Goal: Information Seeking & Learning: Learn about a topic

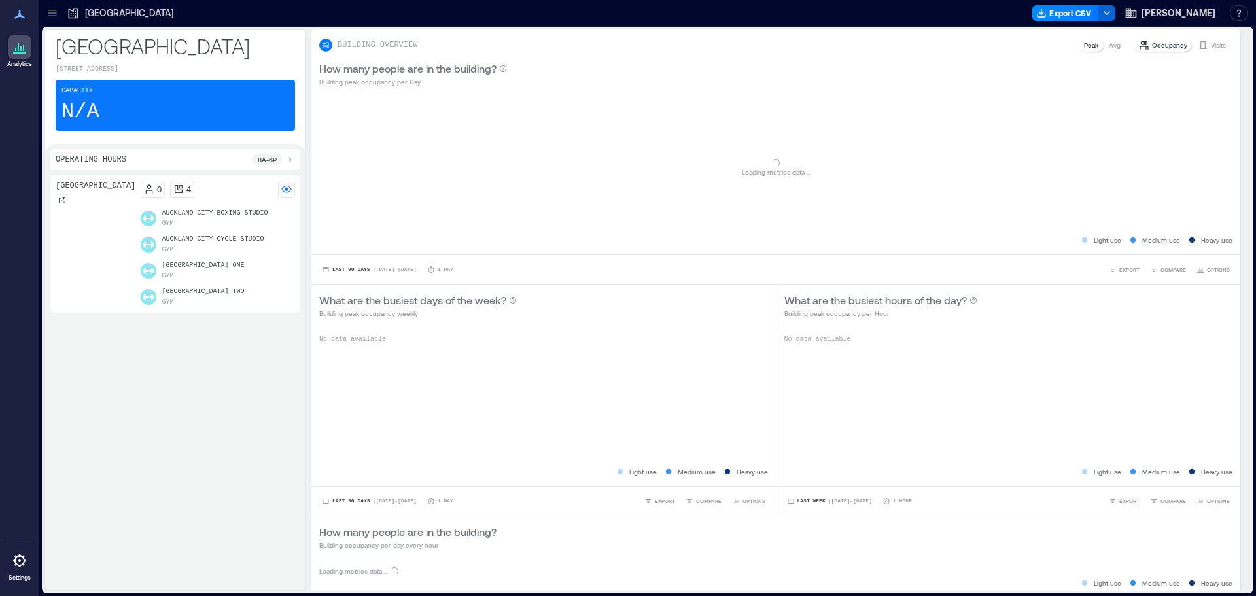
click at [64, 16] on div "[GEOGRAPHIC_DATA]" at bounding box center [120, 13] width 114 height 21
click at [48, 11] on icon at bounding box center [52, 13] width 13 height 13
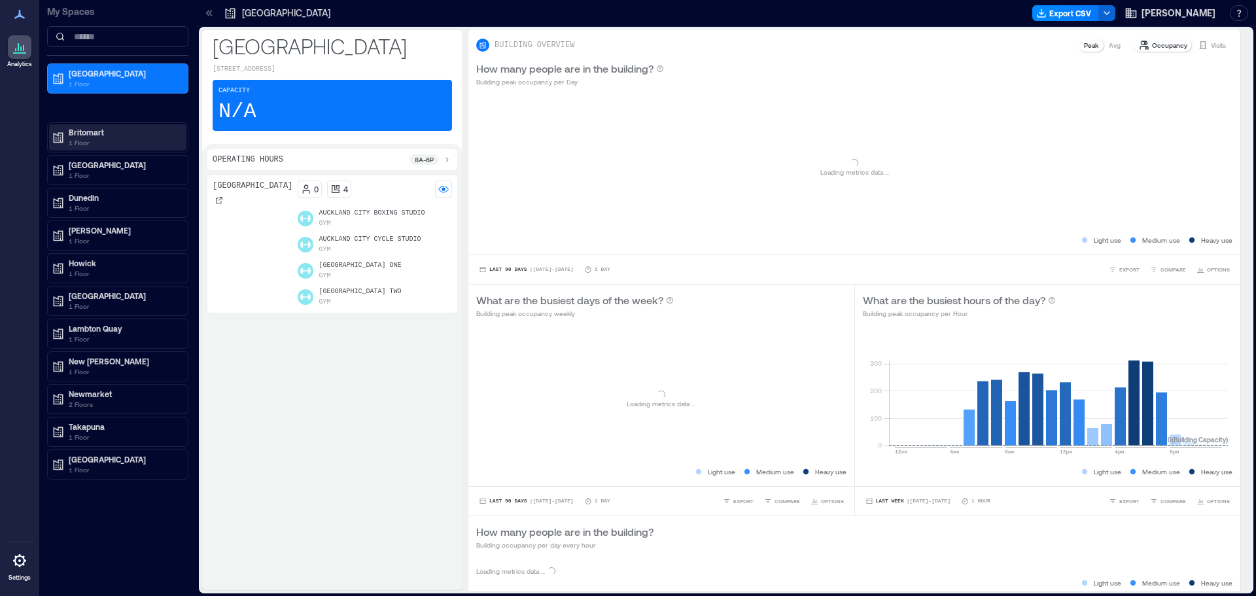
click at [75, 133] on p "Britomart" at bounding box center [124, 132] width 110 height 10
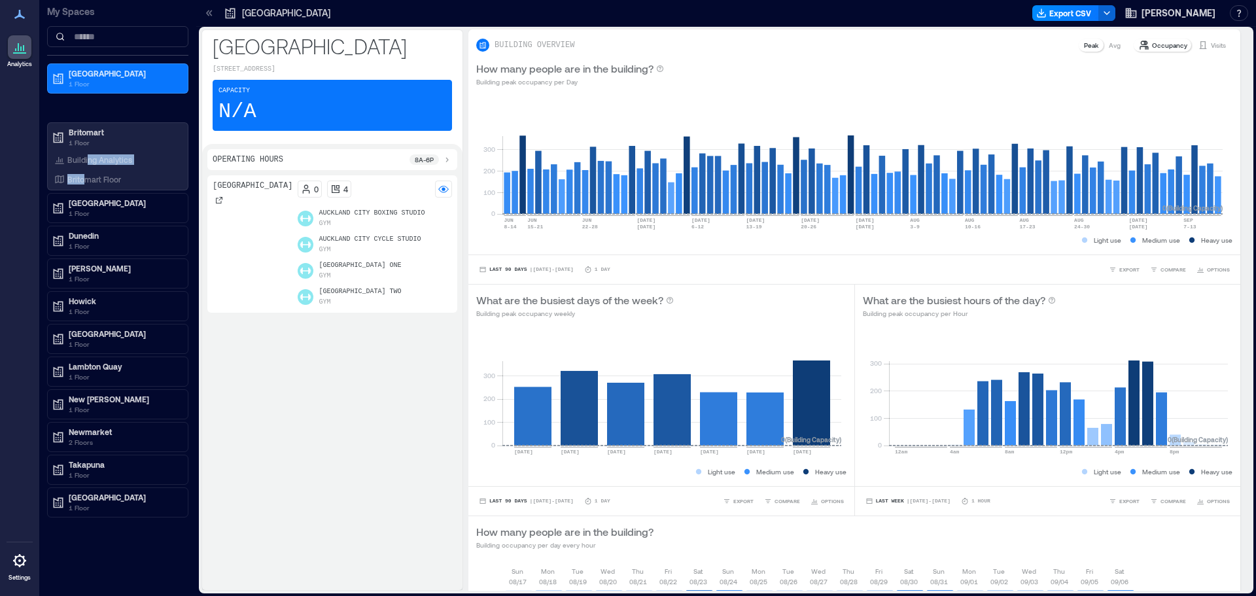
drag, startPoint x: 88, startPoint y: 154, endPoint x: 89, endPoint y: 169, distance: 15.7
click at [85, 169] on div "Building Analytics Britomart Floor" at bounding box center [117, 169] width 137 height 38
click at [90, 173] on div "Britomart Floor" at bounding box center [115, 179] width 127 height 13
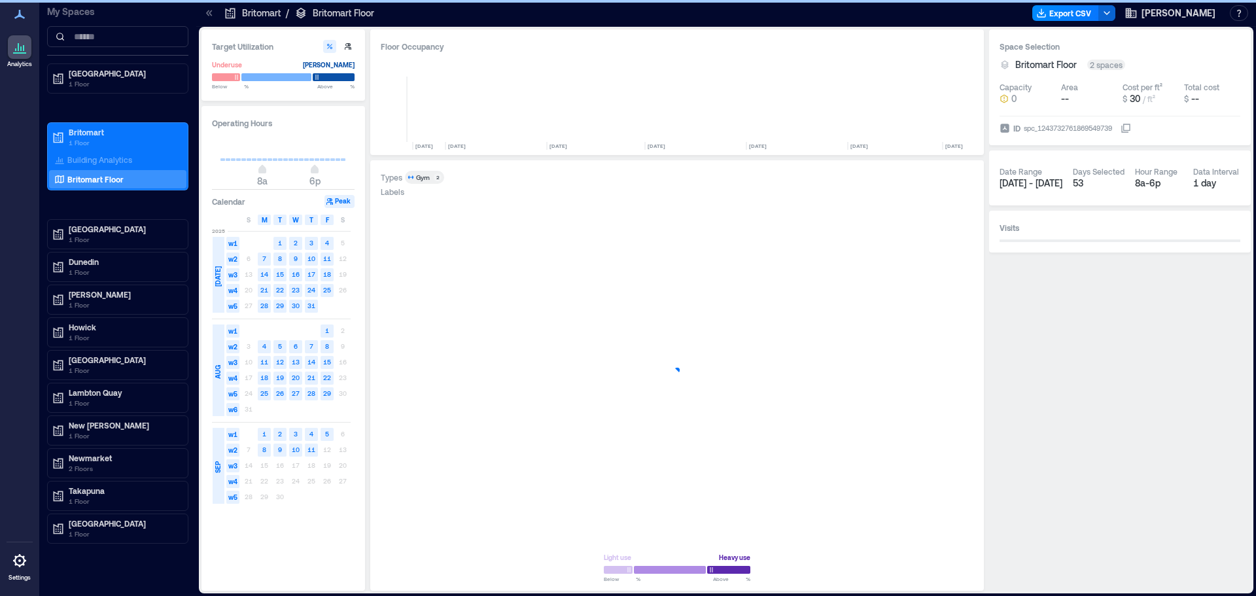
scroll to position [0, 6580]
